Goal: Task Accomplishment & Management: Manage account settings

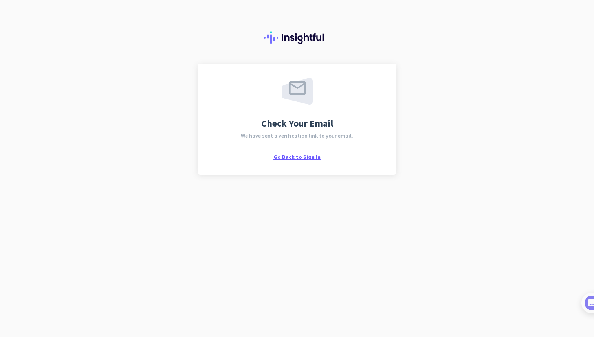
click at [282, 154] on span "Go Back to Sign In" at bounding box center [296, 156] width 47 height 7
click at [284, 155] on span "Go Back to Sign In" at bounding box center [296, 156] width 47 height 7
